Goal: Information Seeking & Learning: Learn about a topic

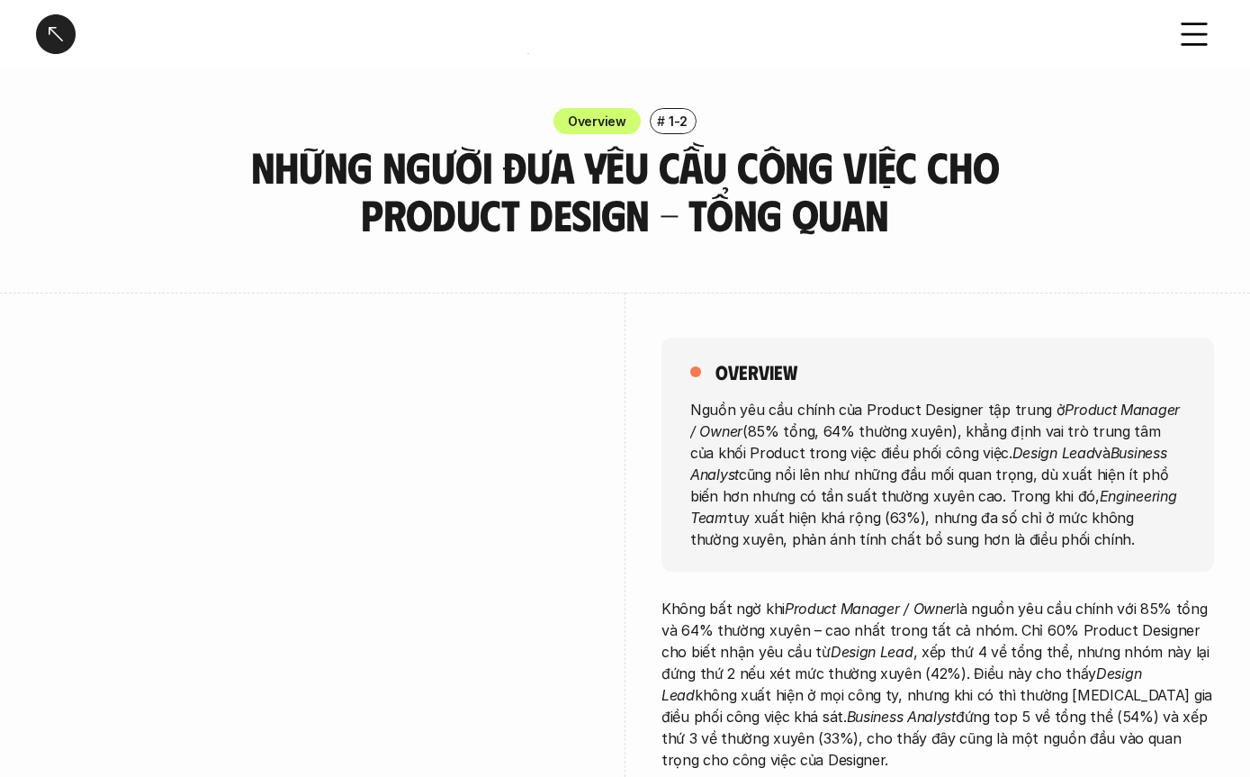
scroll to position [1342, 0]
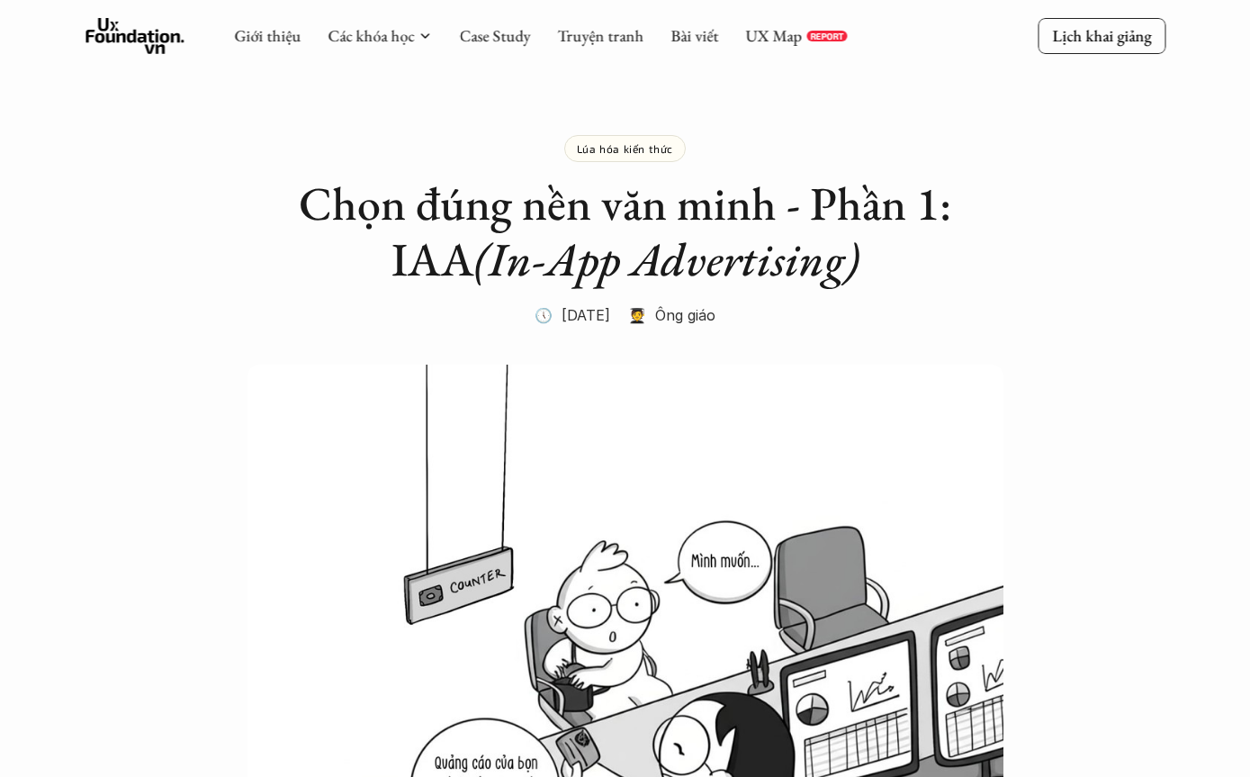
scroll to position [99, 0]
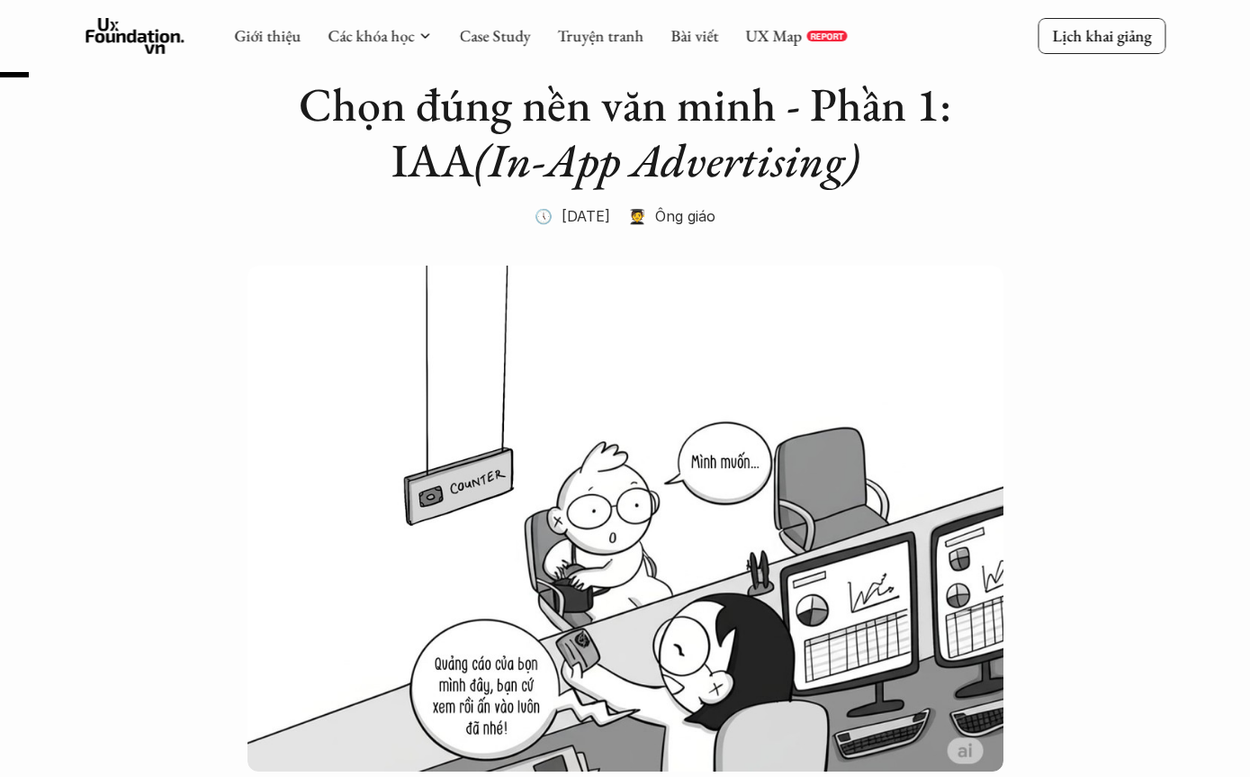
click at [507, 34] on link "Case Study" at bounding box center [494, 35] width 71 height 21
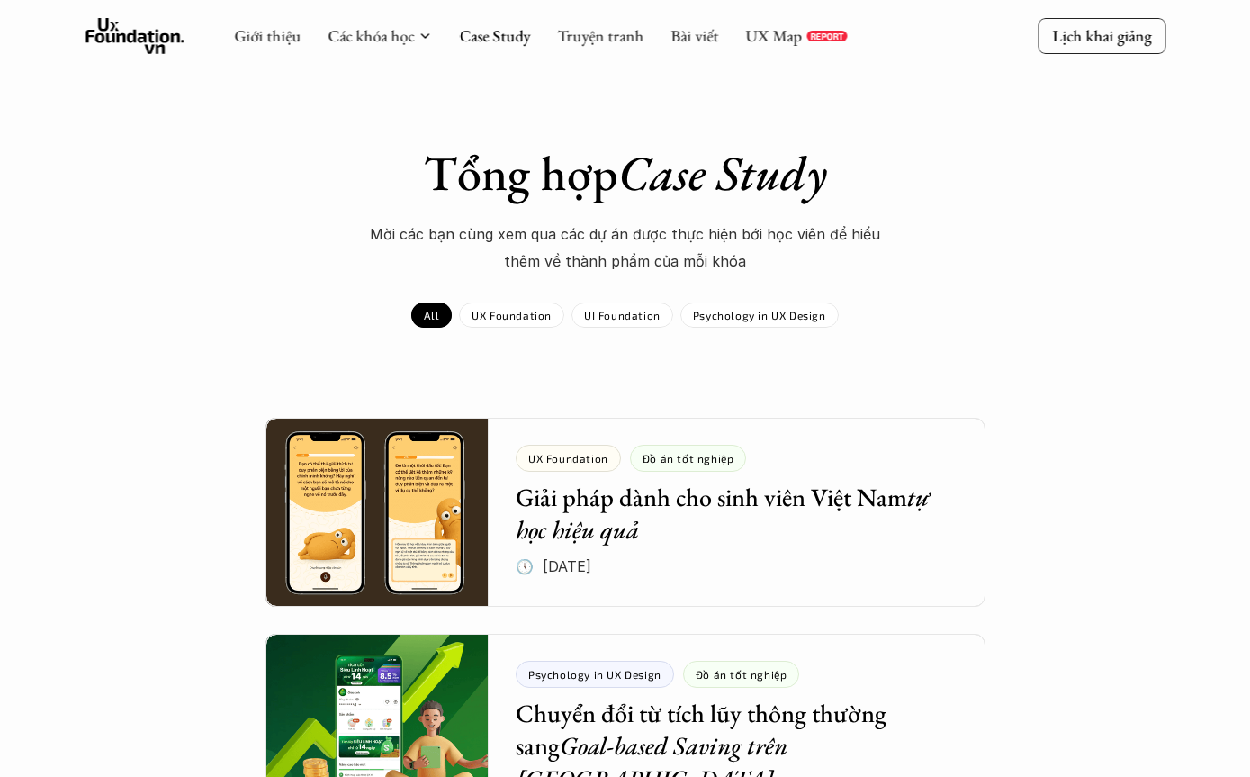
scroll to position [32, 0]
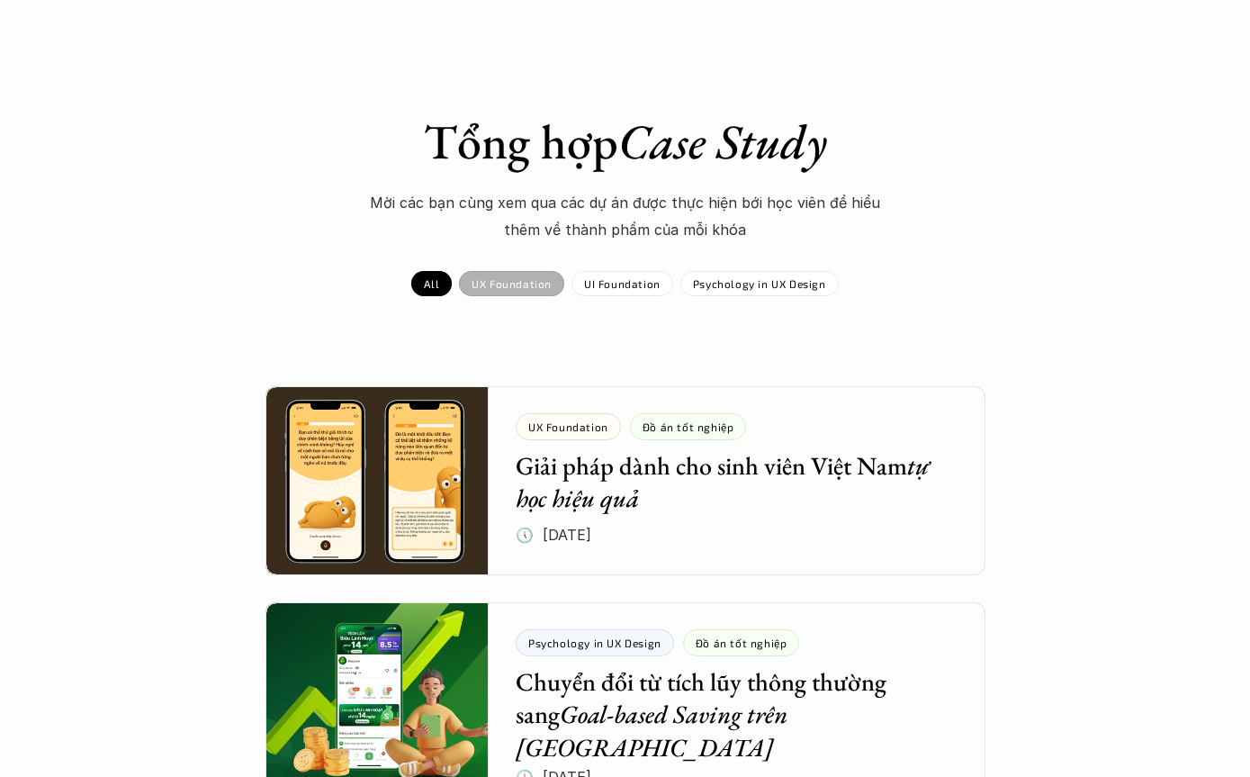
click at [501, 274] on div "UX Foundation" at bounding box center [511, 283] width 105 height 25
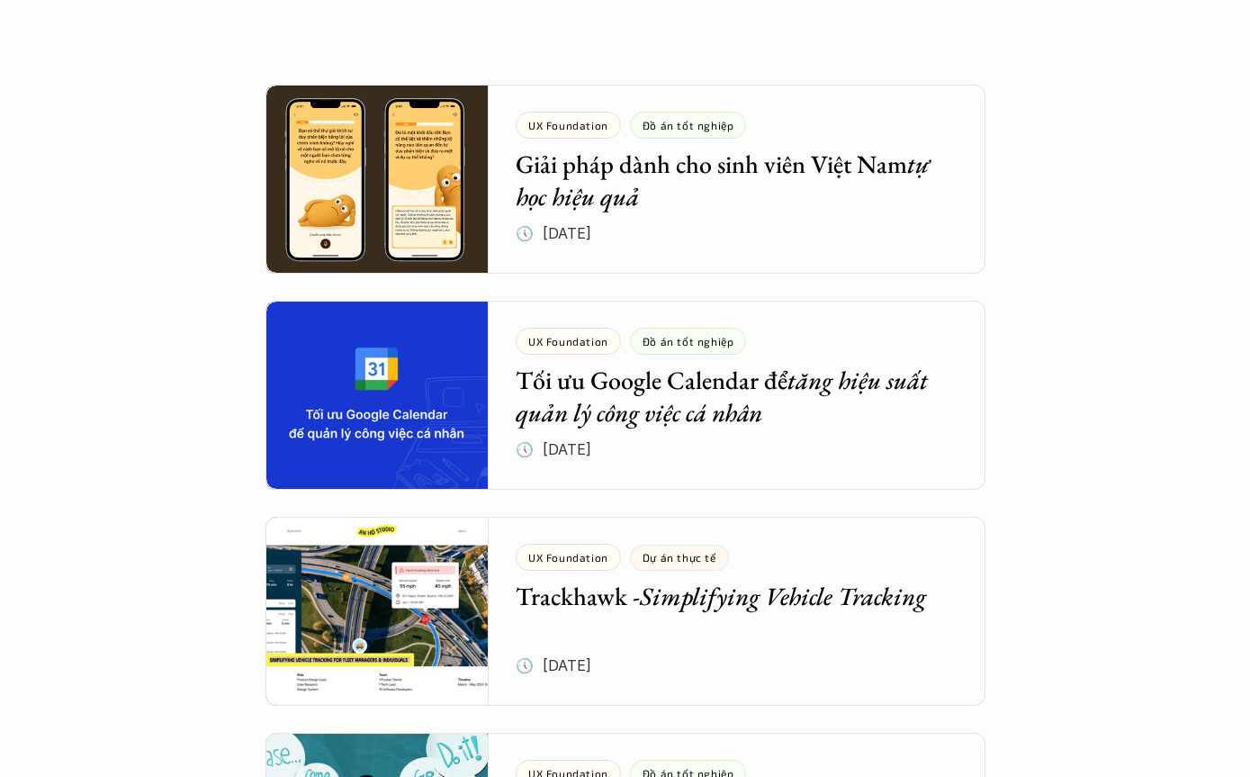
scroll to position [333, 0]
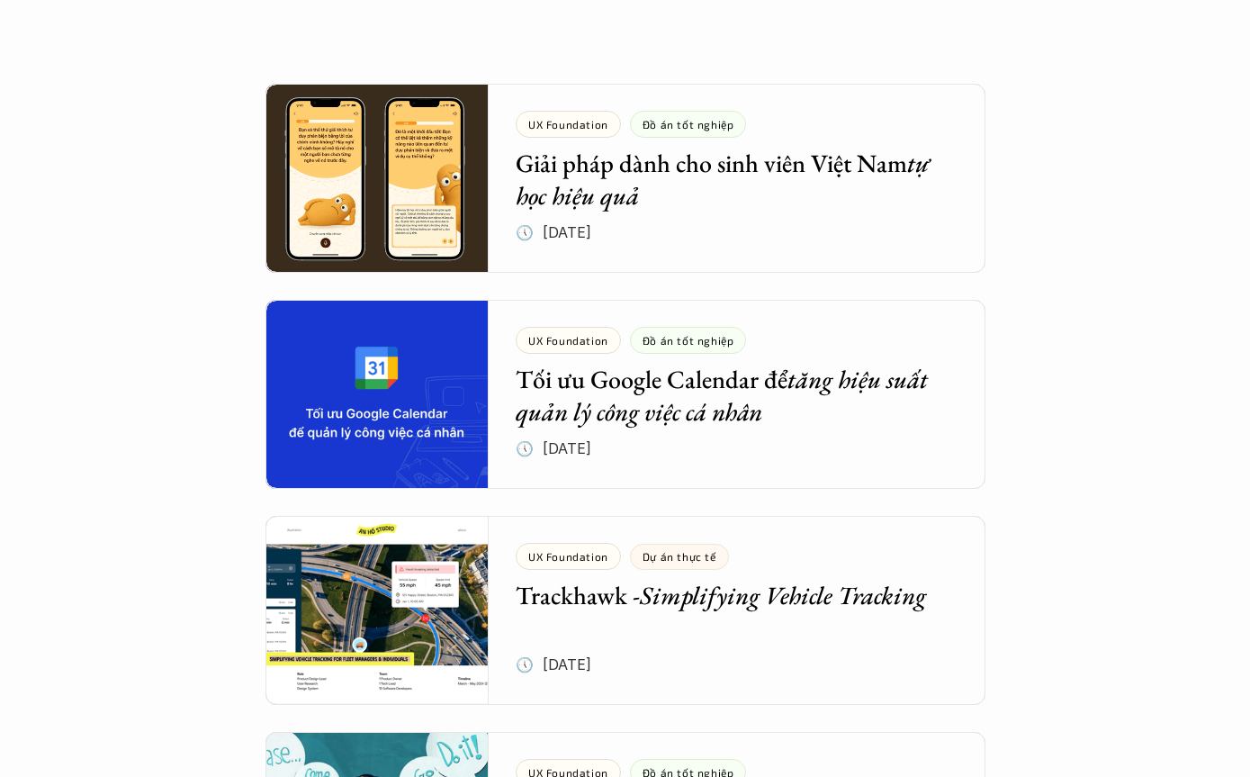
click at [943, 435] on div at bounding box center [626, 395] width 720 height 189
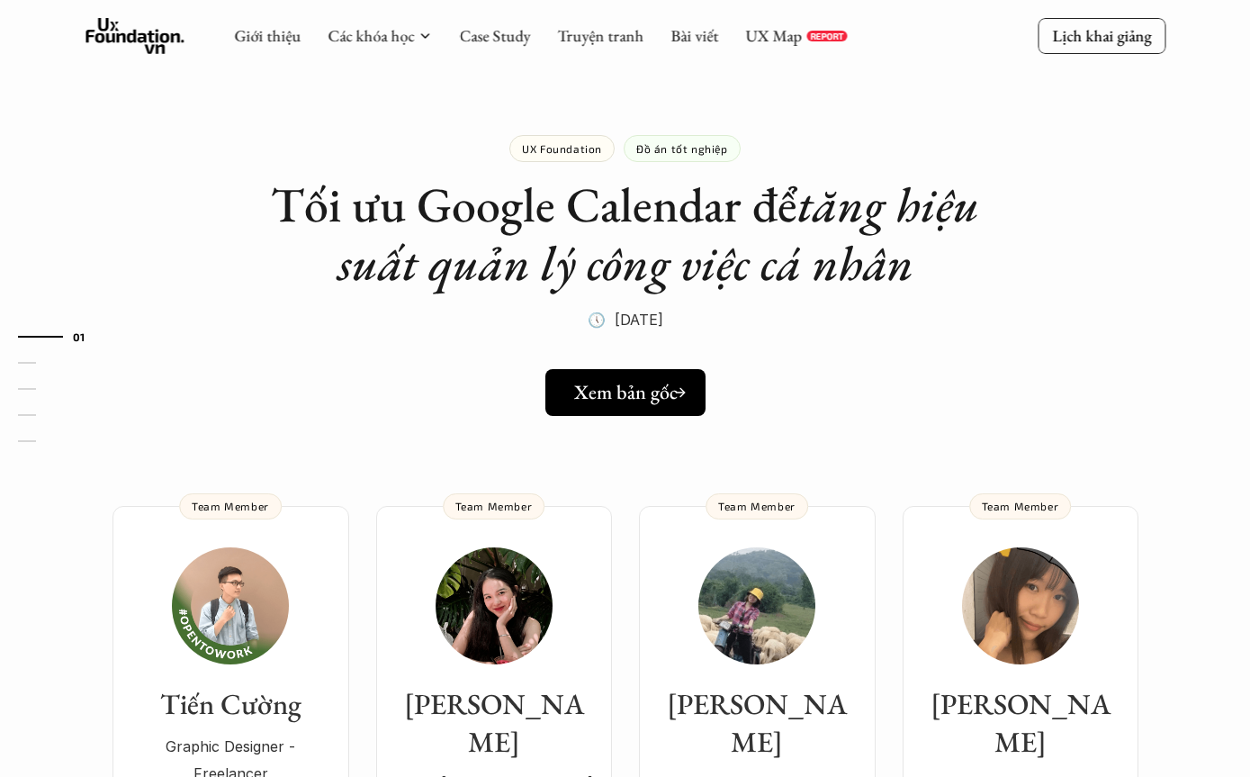
click at [635, 404] on link "Xem bản gốc" at bounding box center [626, 392] width 160 height 47
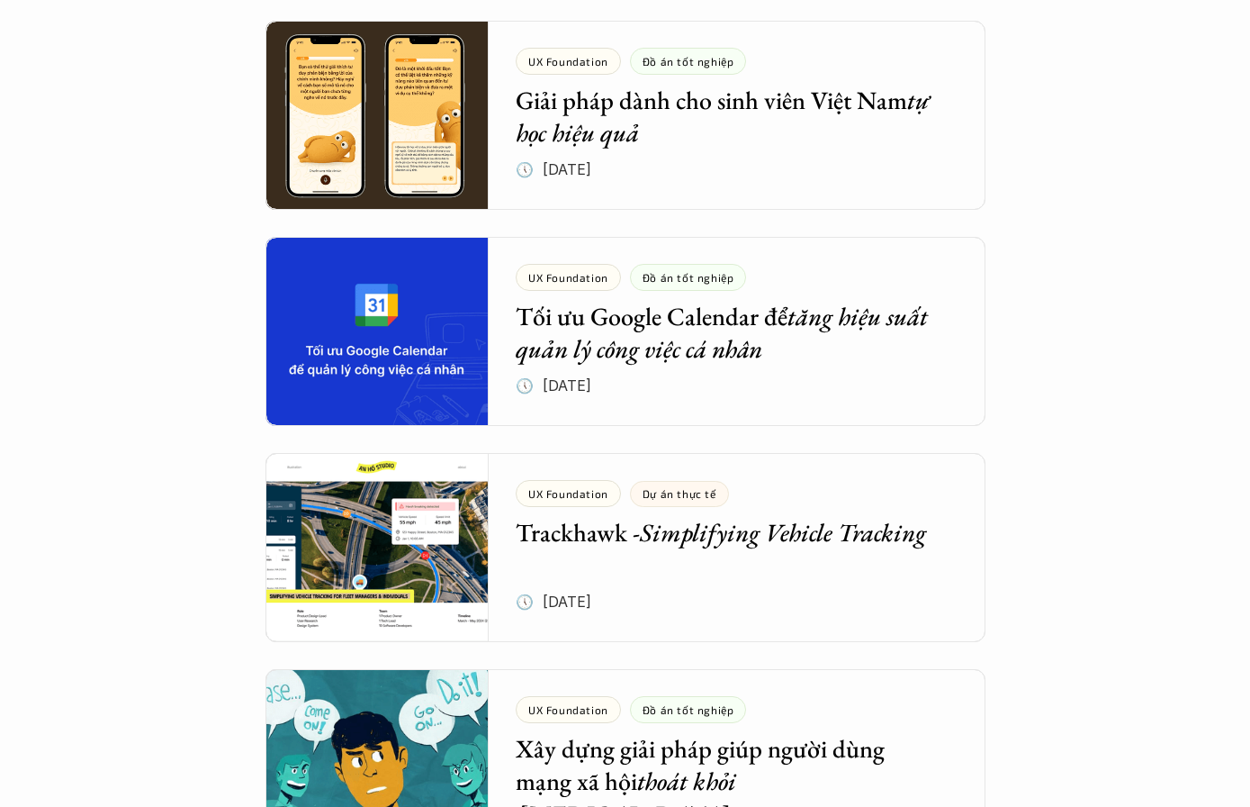
scroll to position [397, 0]
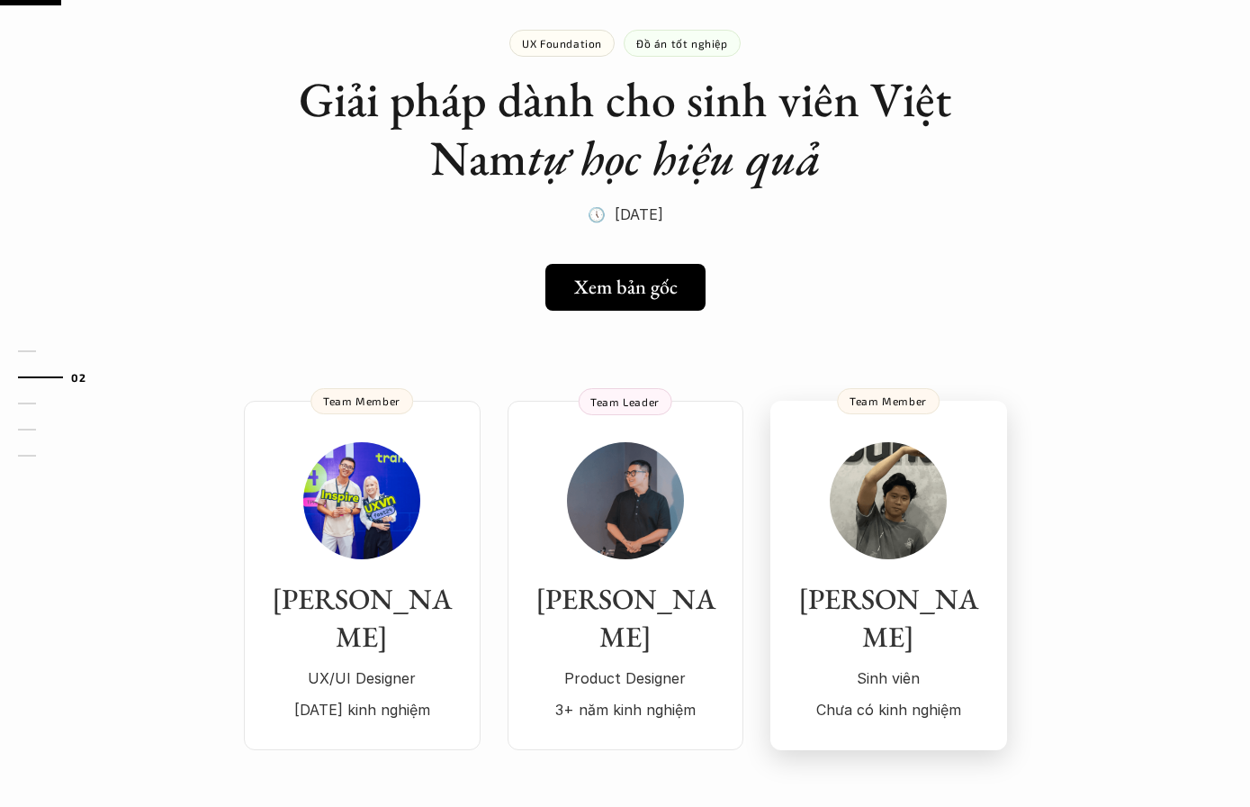
scroll to position [105, 0]
click at [905, 575] on div "[PERSON_NAME] viên Chưa có kinh nghiệm" at bounding box center [889, 582] width 201 height 281
click at [713, 616] on h3 "[PERSON_NAME]" at bounding box center [626, 617] width 200 height 75
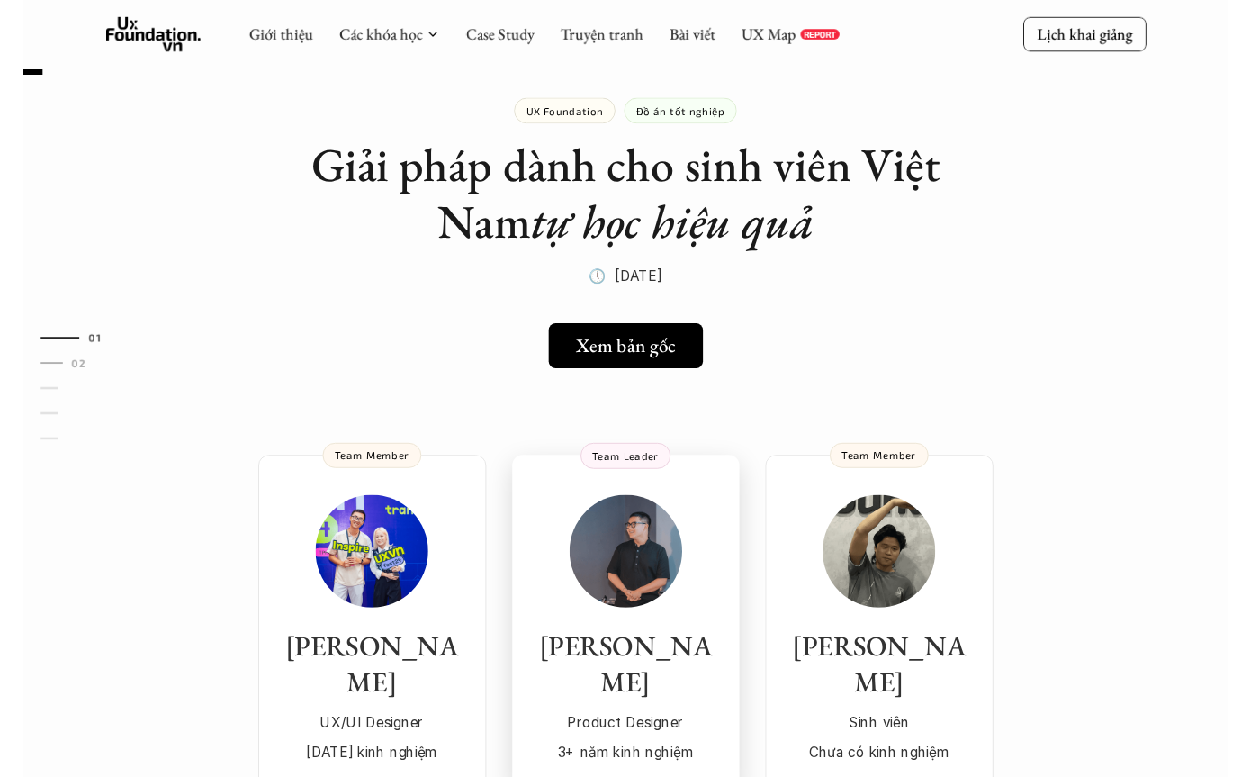
scroll to position [34, 0]
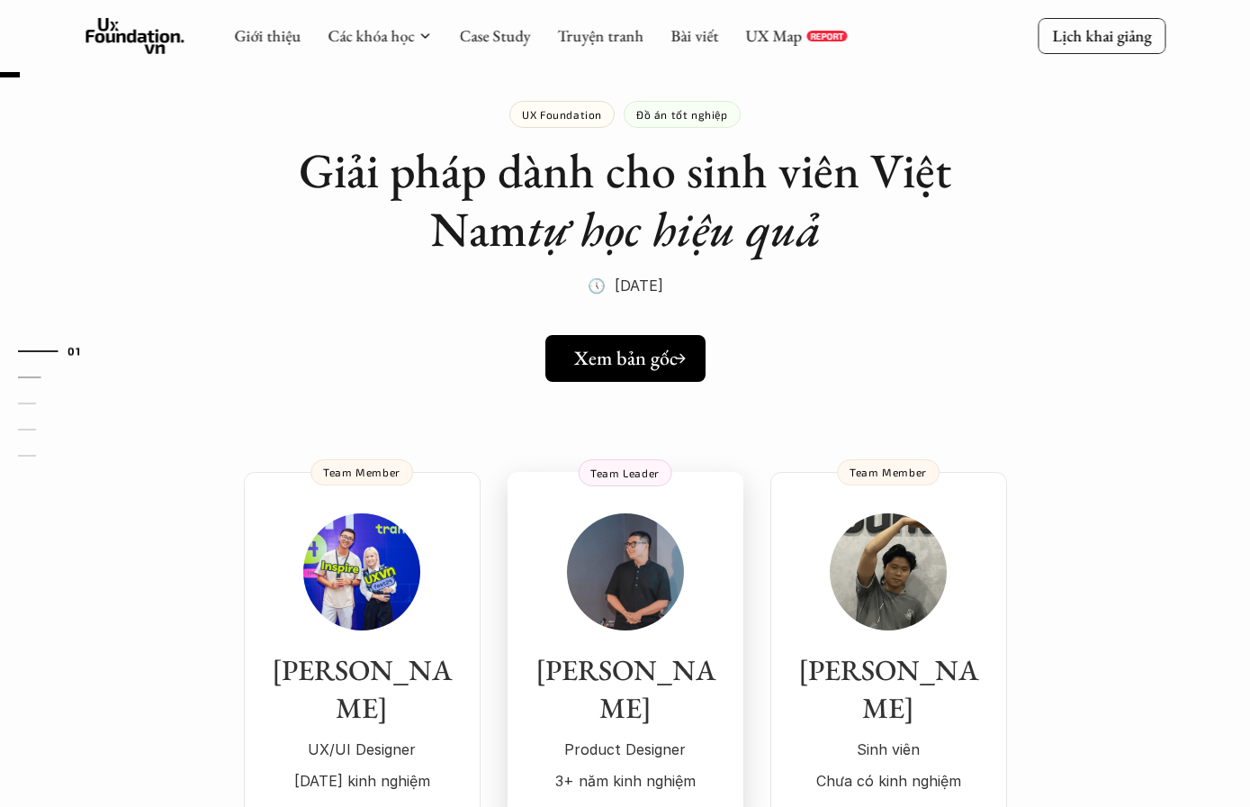
click at [676, 356] on icon at bounding box center [680, 358] width 14 height 14
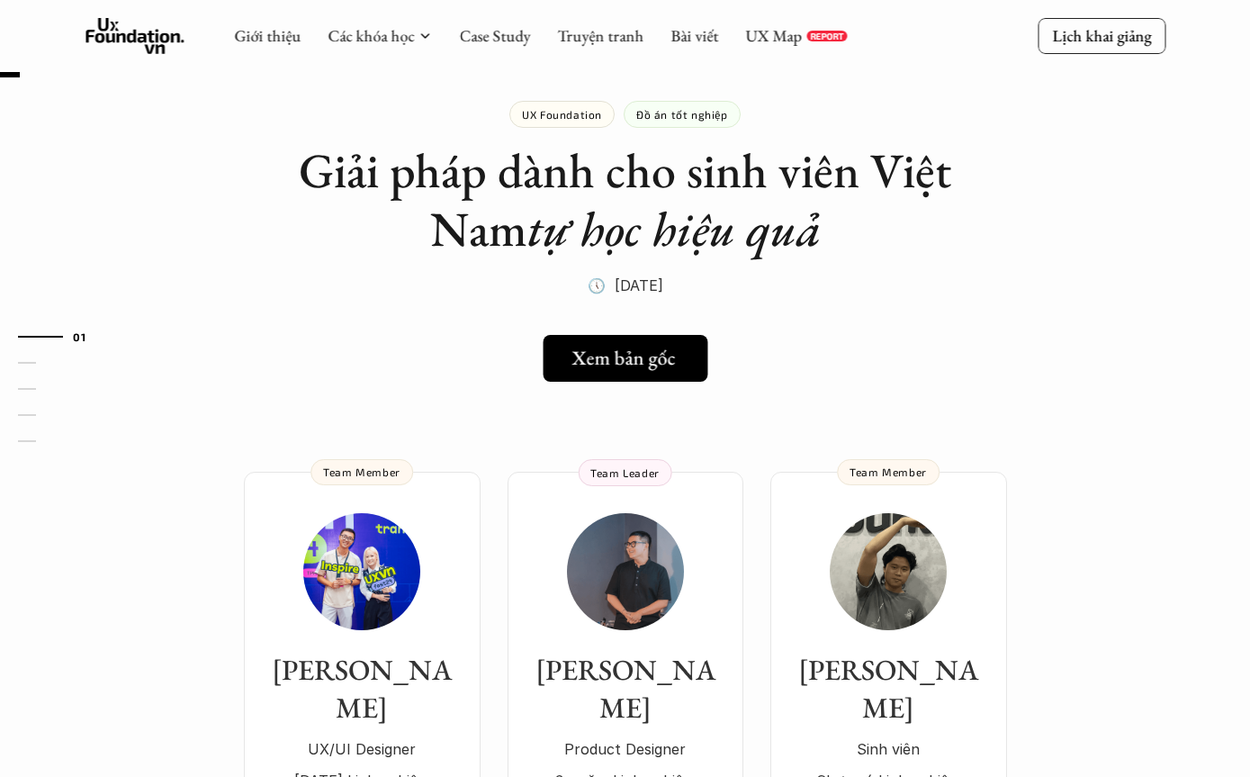
click at [518, 33] on link "Case Study" at bounding box center [494, 35] width 71 height 21
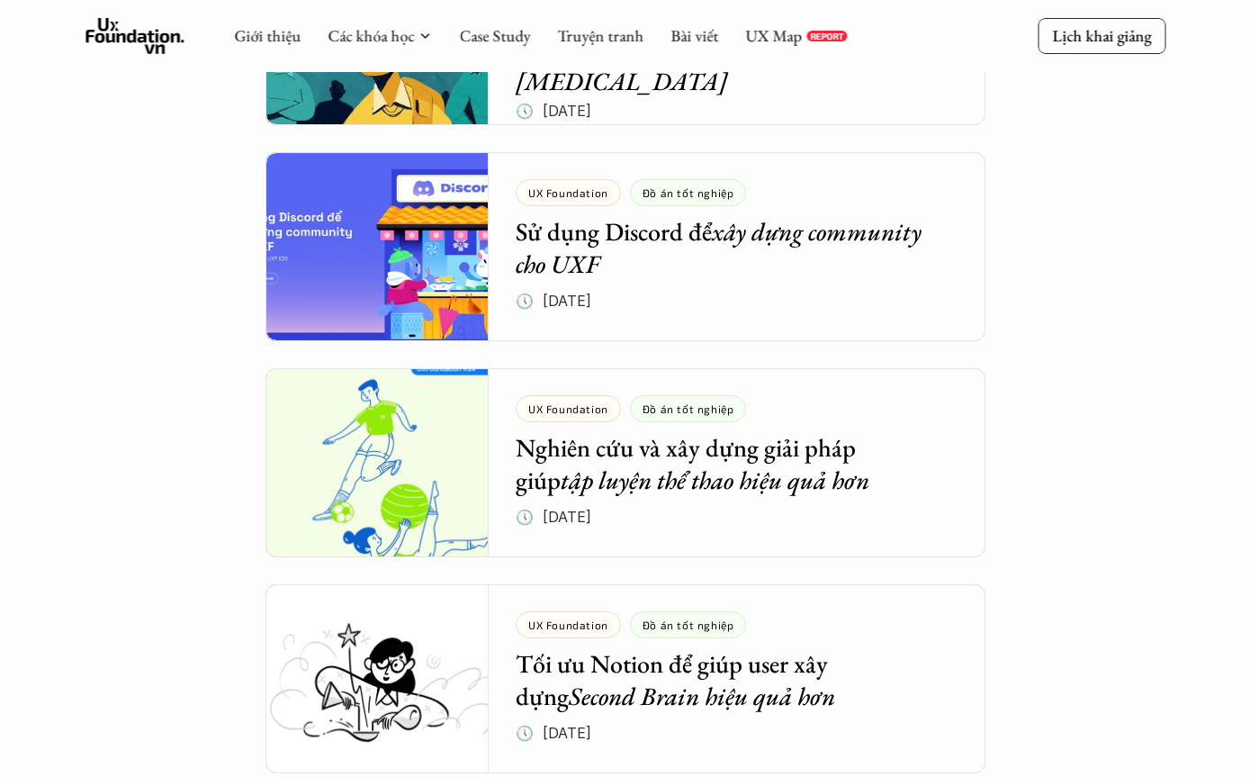
scroll to position [1129, 0]
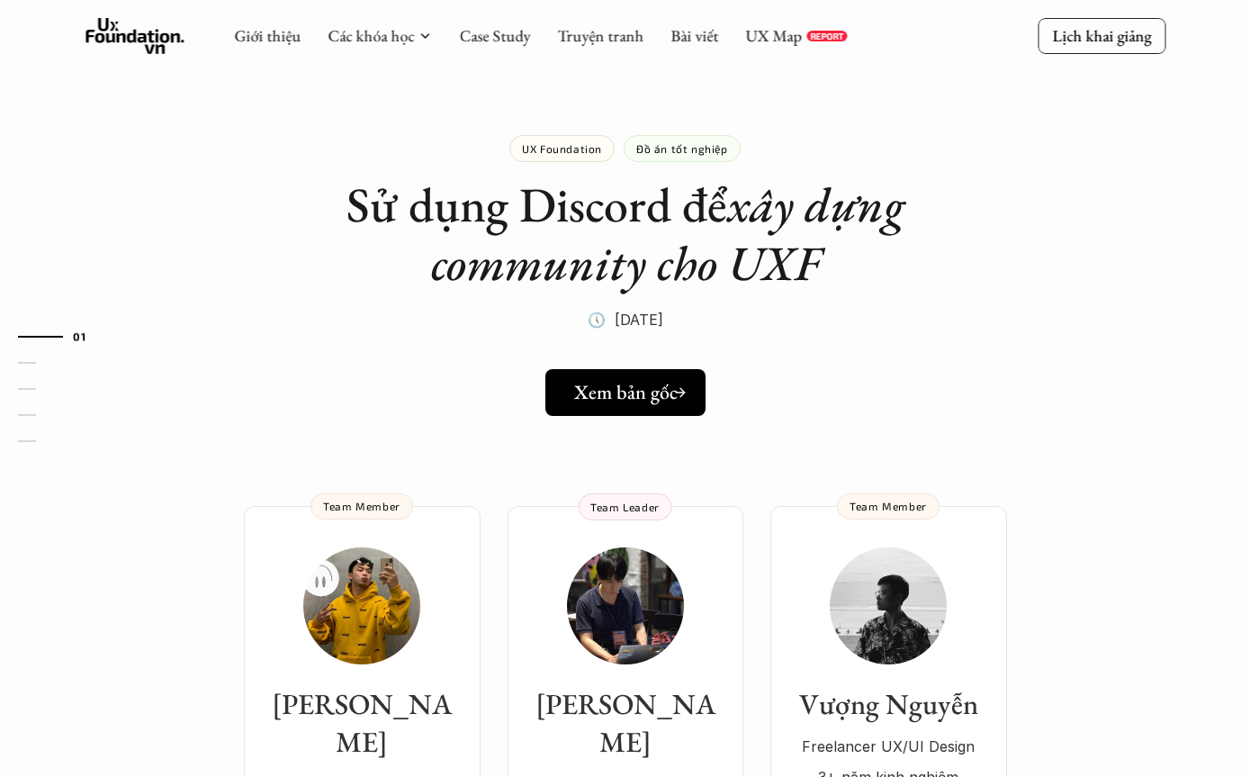
click at [672, 392] on div "Xem bản gốc" at bounding box center [630, 392] width 113 height 23
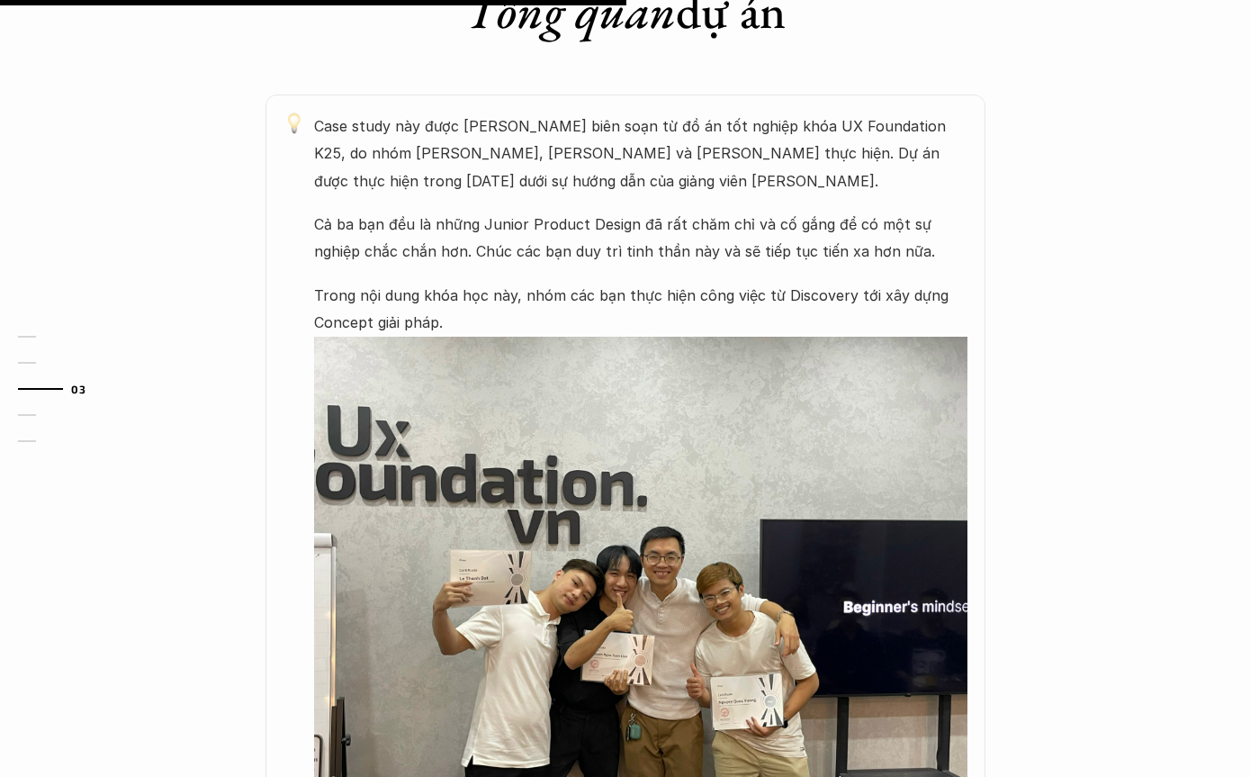
scroll to position [1003, 0]
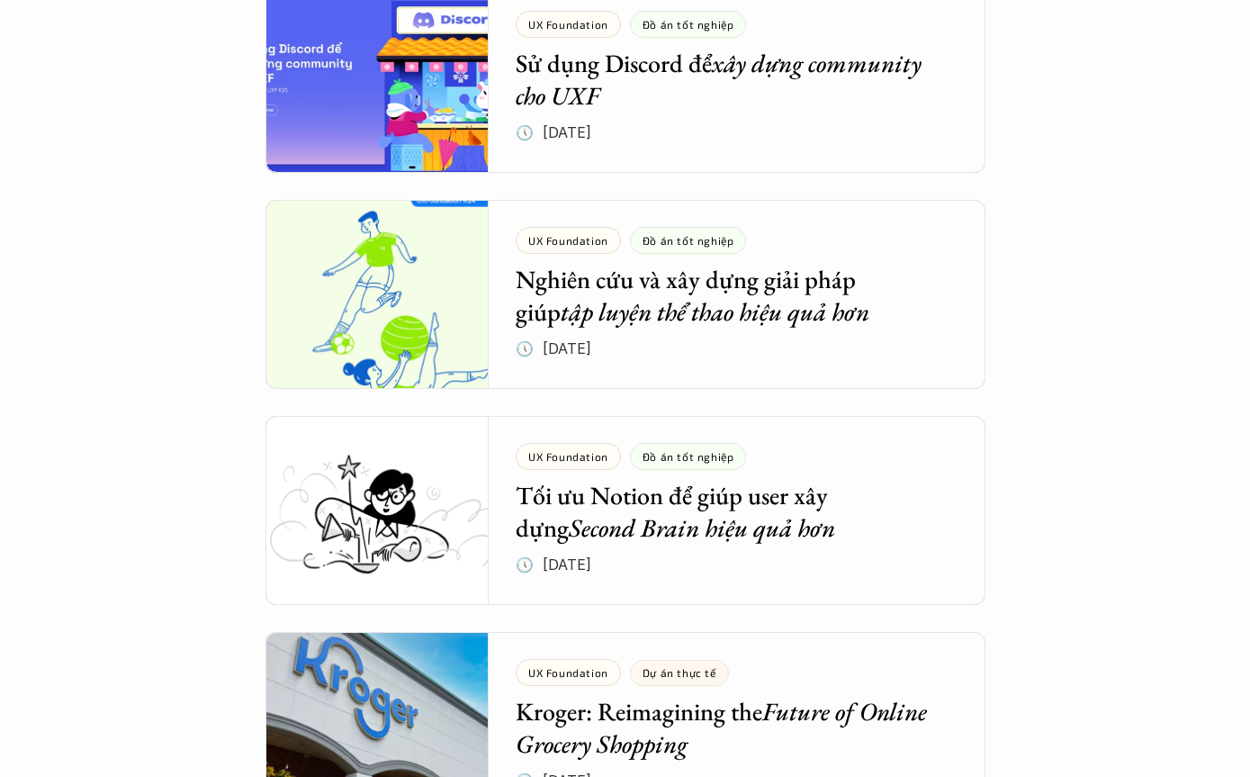
scroll to position [1298, 0]
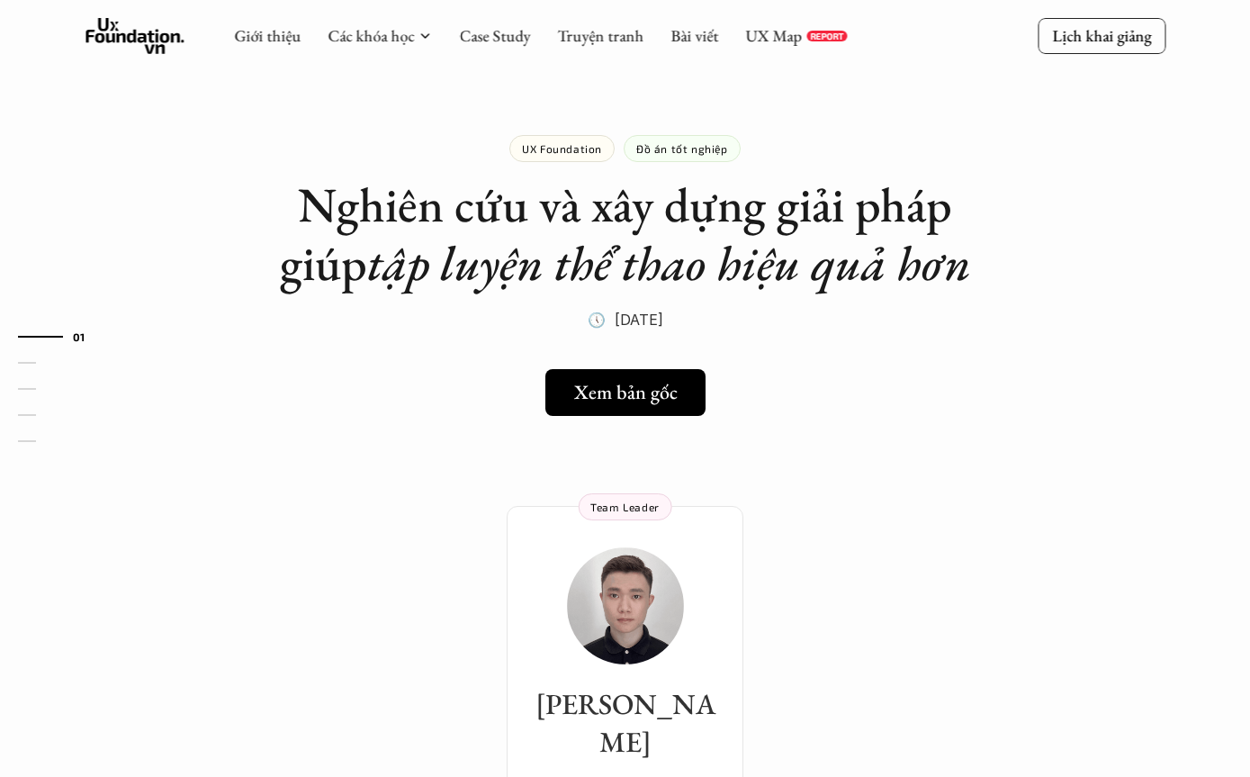
click at [627, 411] on link "Xem bản gốc" at bounding box center [624, 392] width 167 height 47
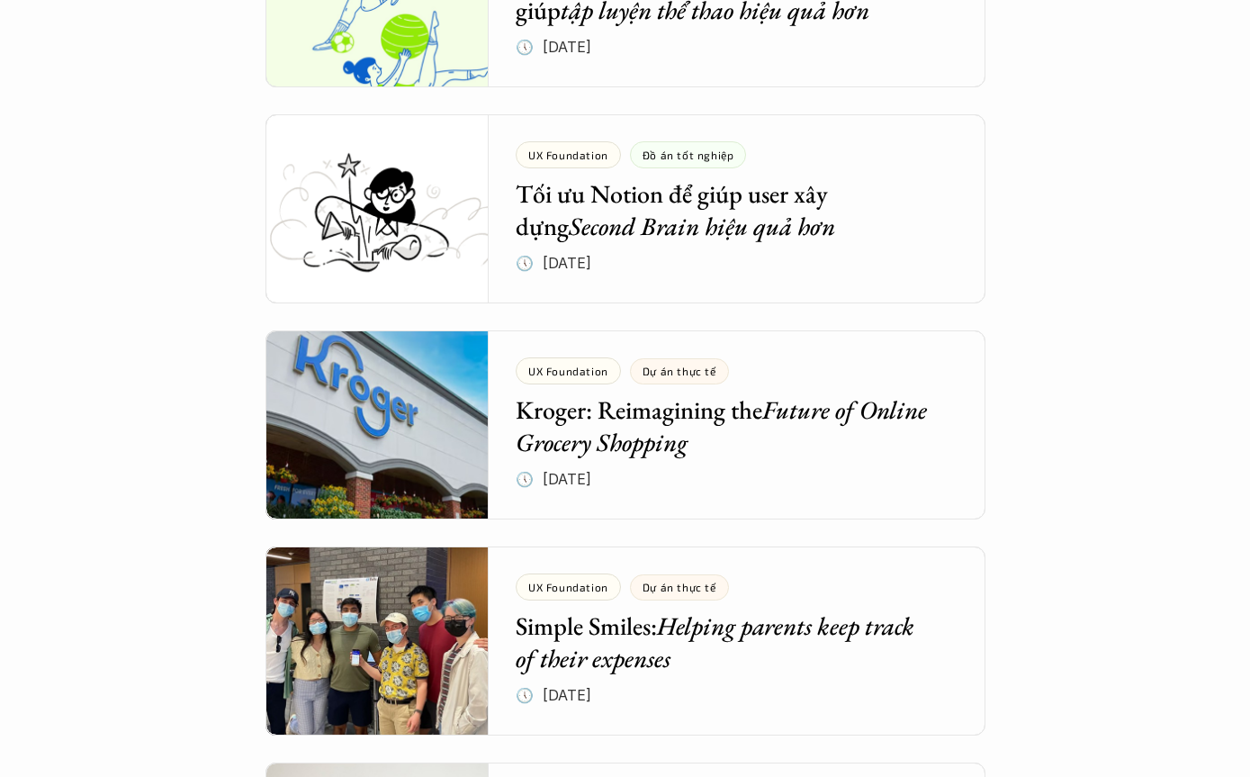
scroll to position [1600, 0]
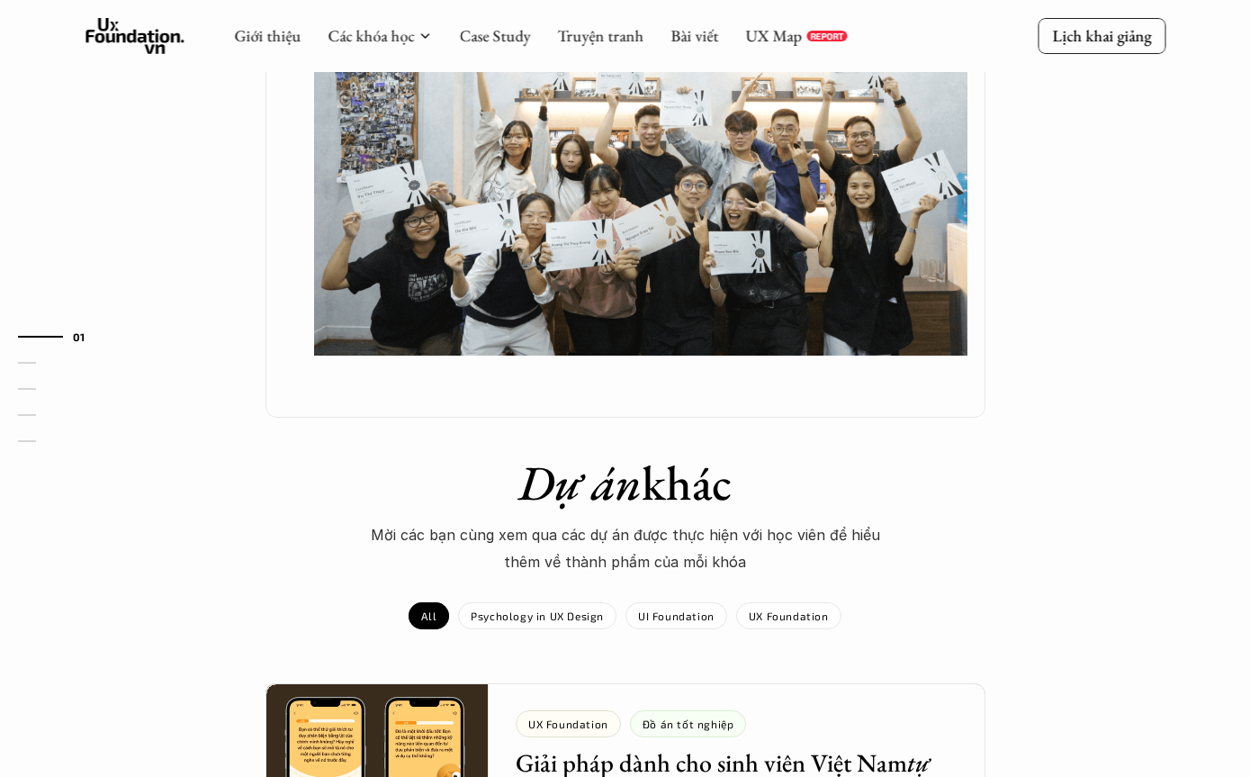
click at [870, 776] on html "UX Foundation Đồ án tốt nghiệp Tối ưu Notion để giúp user xây dựng Second Brain…" at bounding box center [625, 126] width 1250 height 3453
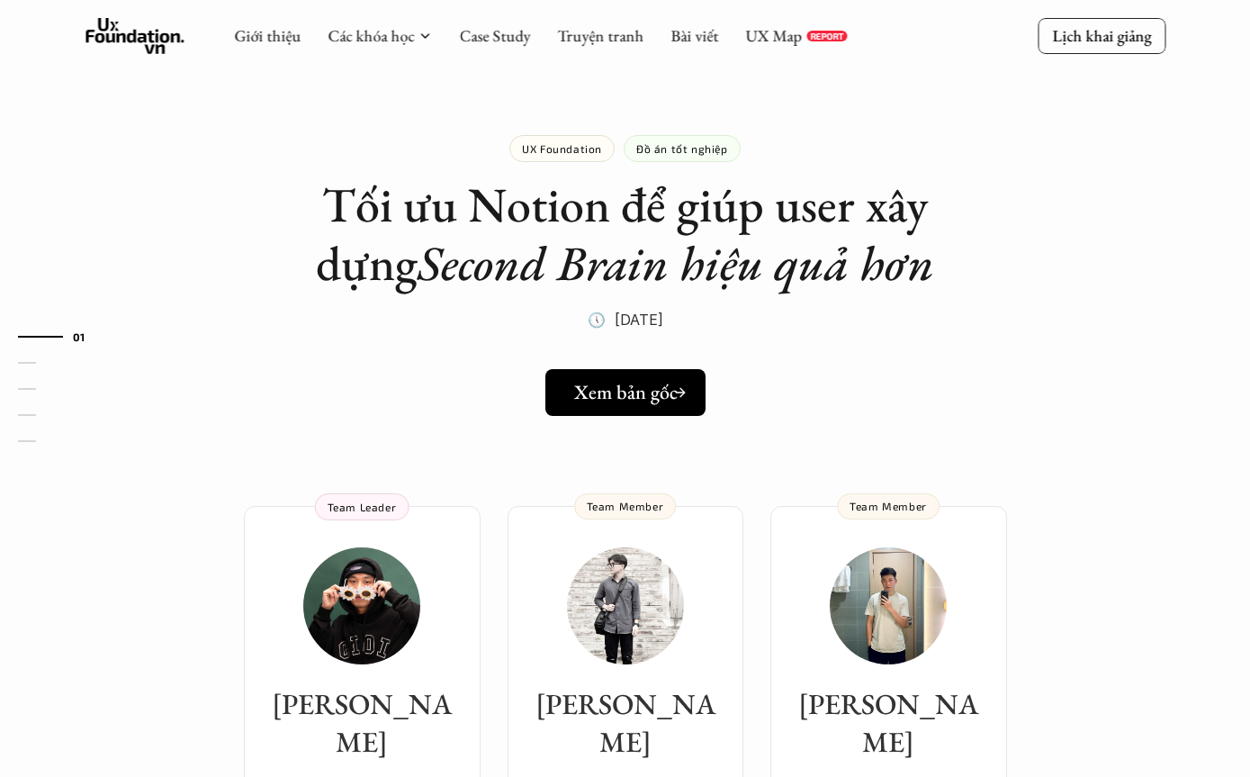
click at [686, 376] on link "Xem bản gốc" at bounding box center [626, 392] width 160 height 47
